Goal: Task Accomplishment & Management: Manage account settings

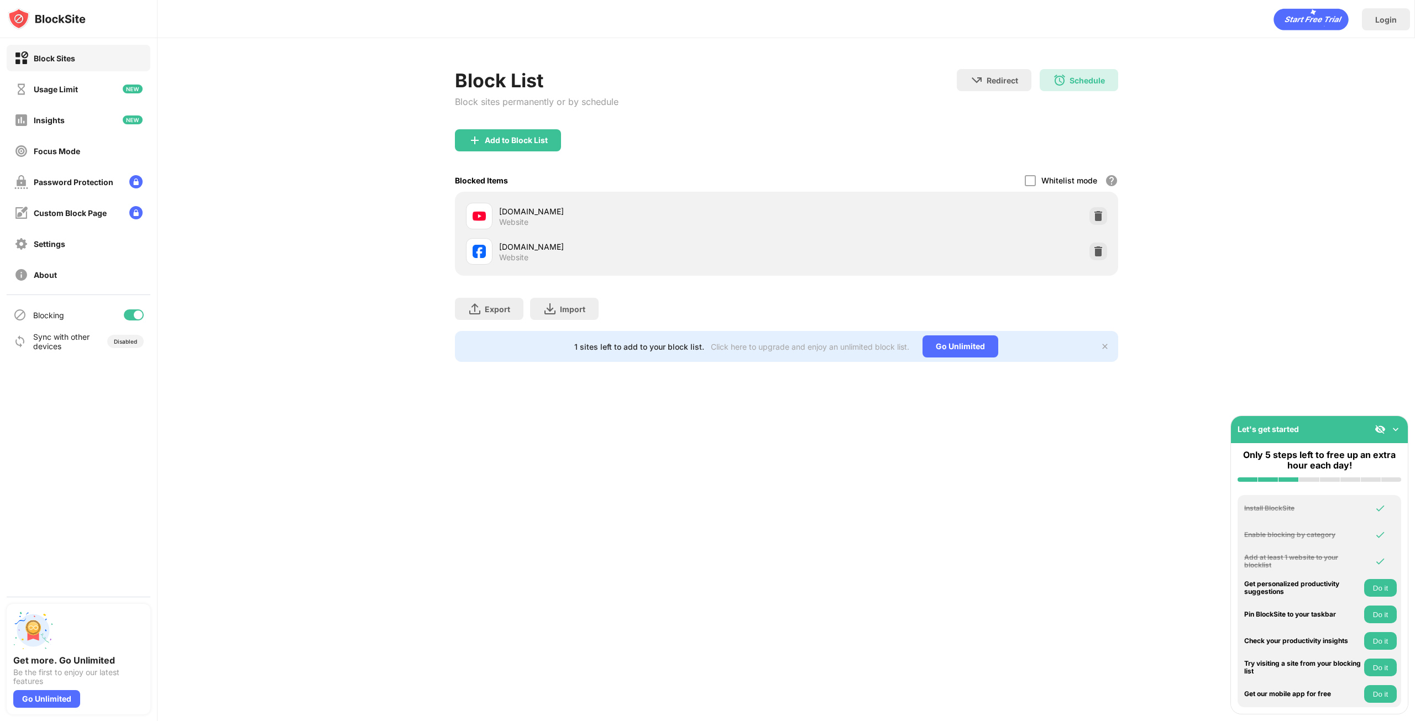
click at [615, 597] on div "Login Block List Block sites permanently or by schedule Redirect Choose a site …" at bounding box center [785, 360] width 1257 height 721
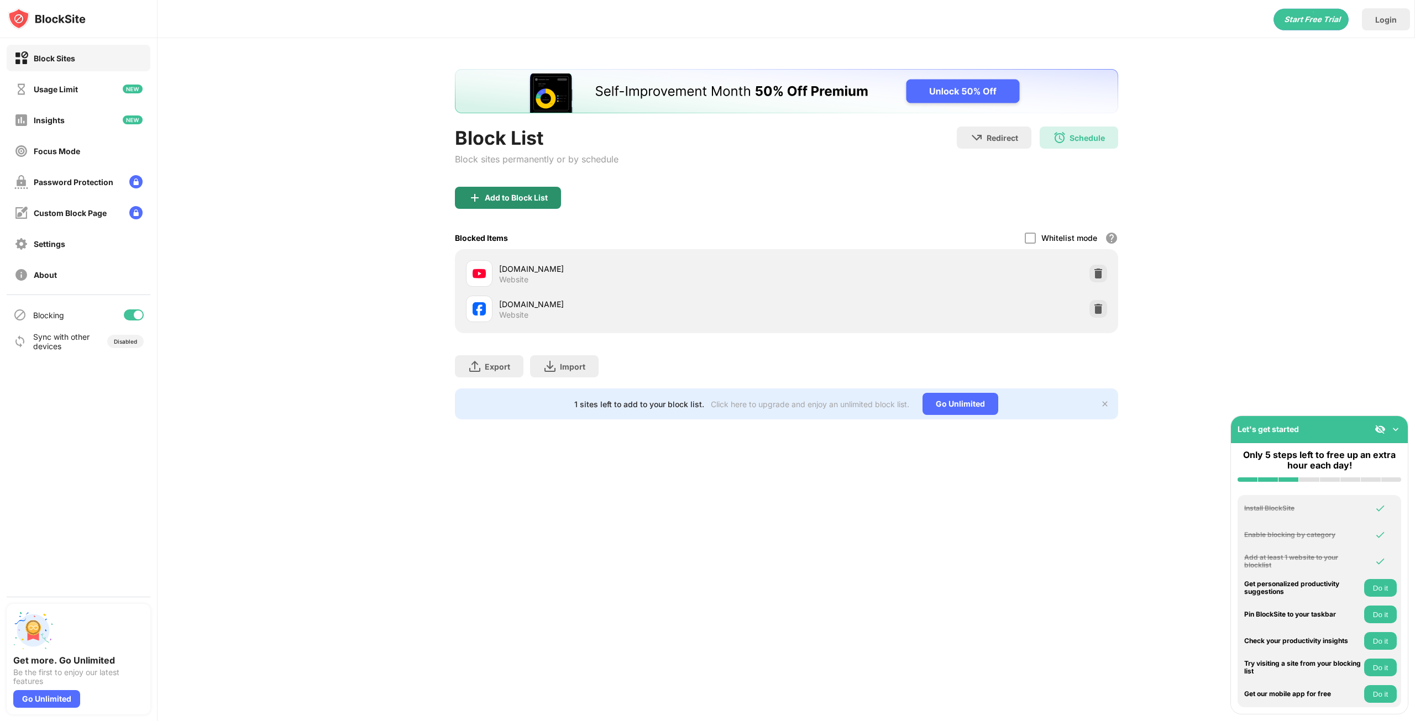
click at [507, 201] on div "Add to Block List" at bounding box center [516, 197] width 63 height 9
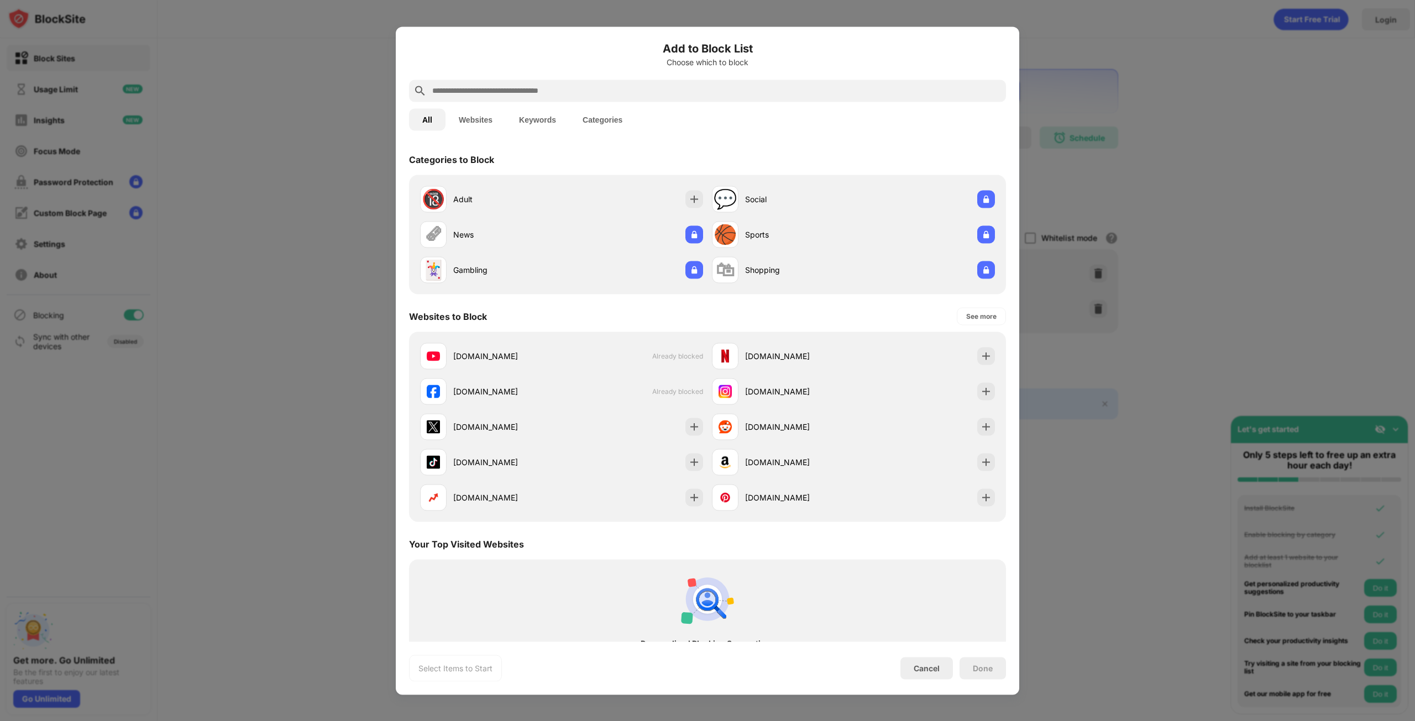
click at [482, 86] on input "text" at bounding box center [716, 90] width 570 height 13
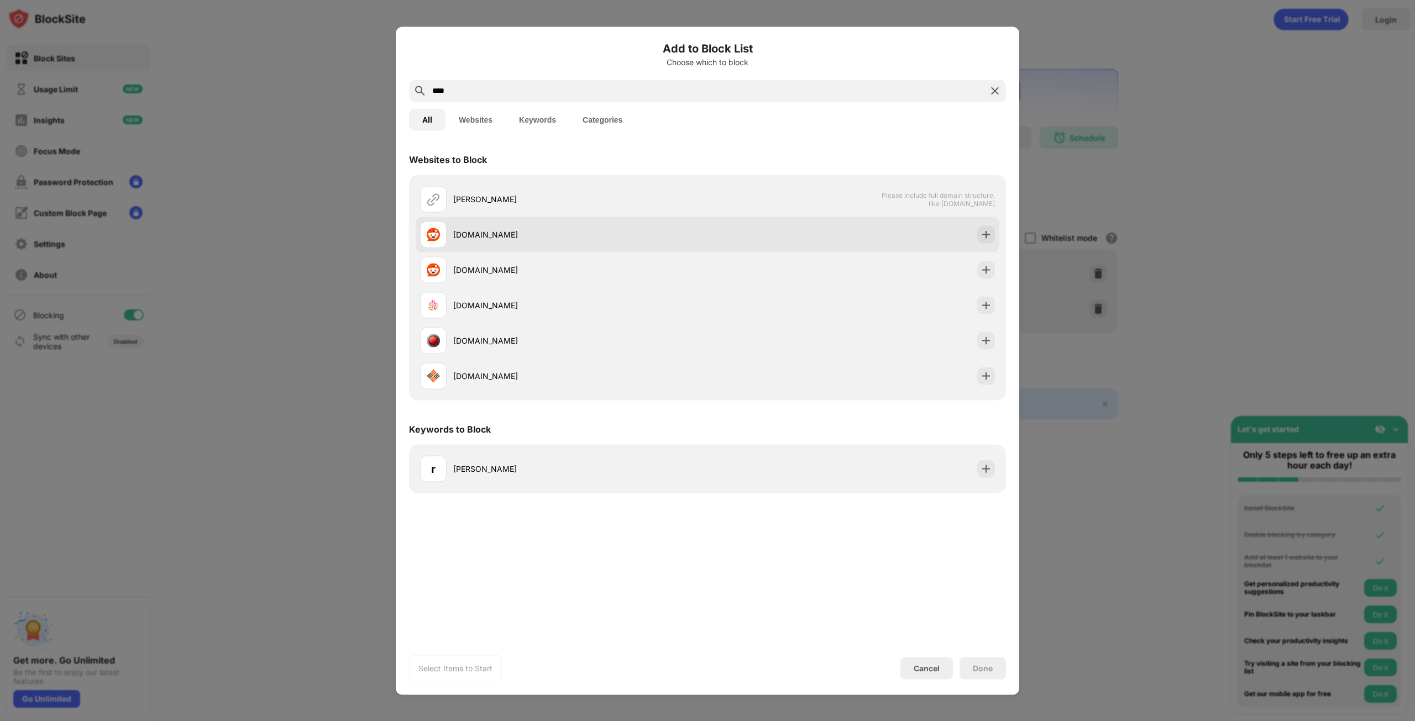
type input "****"
click at [518, 228] on div "[DOMAIN_NAME]" at bounding box center [563, 234] width 287 height 27
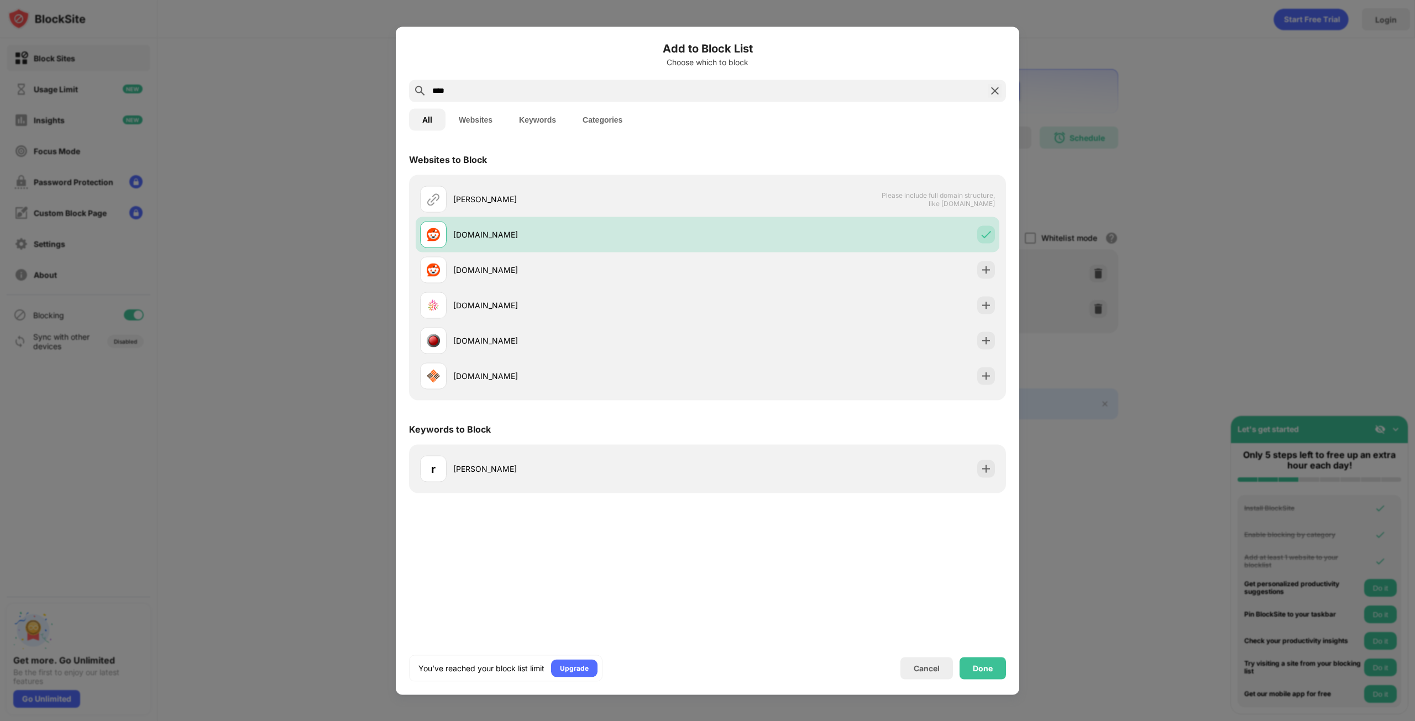
click at [978, 671] on div "Done" at bounding box center [983, 668] width 20 height 9
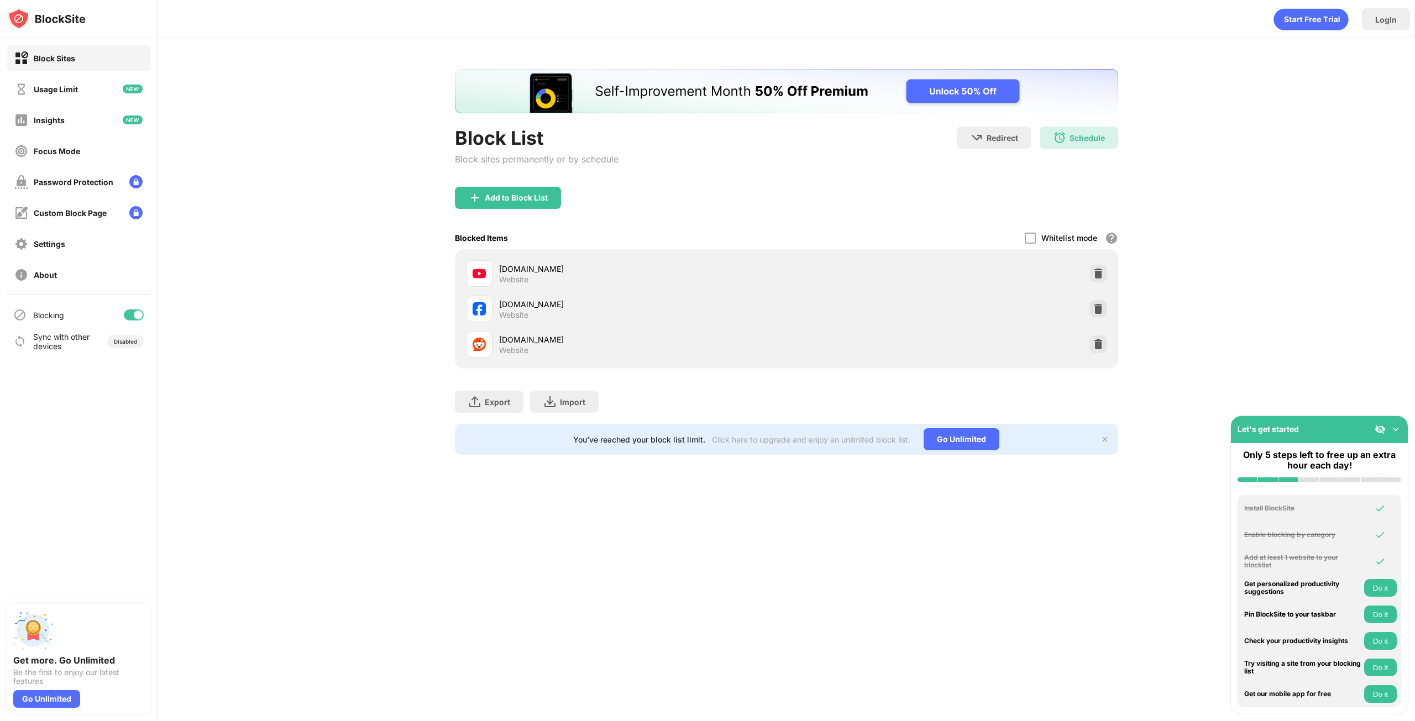
click at [718, 579] on div "Login Block List Block sites permanently or by schedule Redirect Choose a site …" at bounding box center [785, 360] width 1257 height 721
